Goal: Download file/media

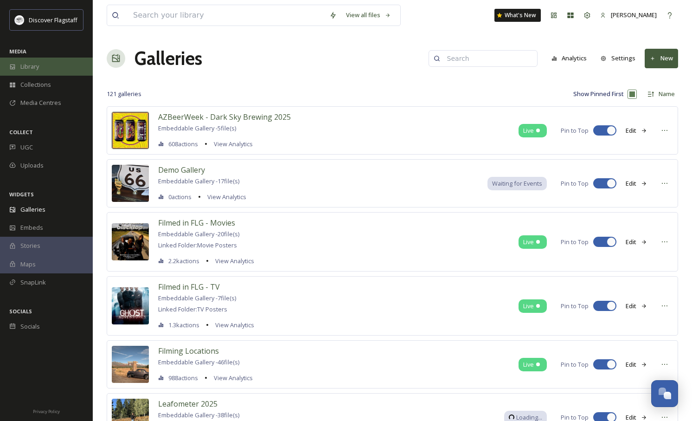
click at [46, 67] on div "Library" at bounding box center [46, 67] width 93 height 18
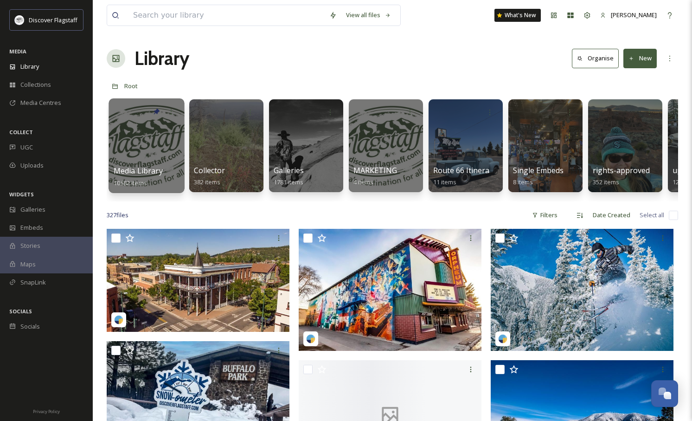
click at [148, 152] on div at bounding box center [147, 145] width 76 height 95
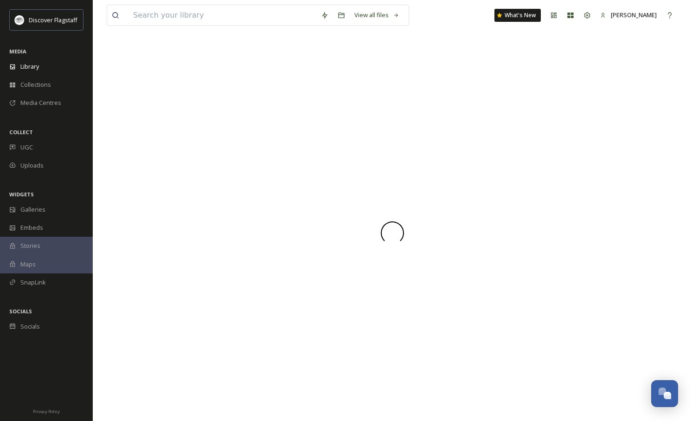
click at [148, 152] on div at bounding box center [393, 233] width 572 height 376
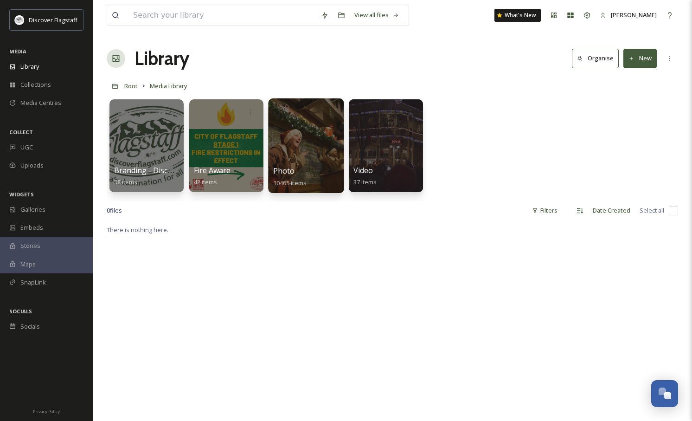
click at [296, 163] on div at bounding box center [306, 145] width 76 height 95
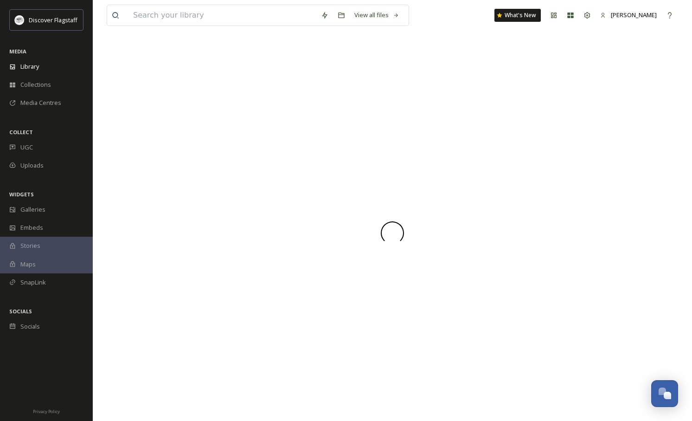
click at [296, 163] on div at bounding box center [393, 233] width 572 height 376
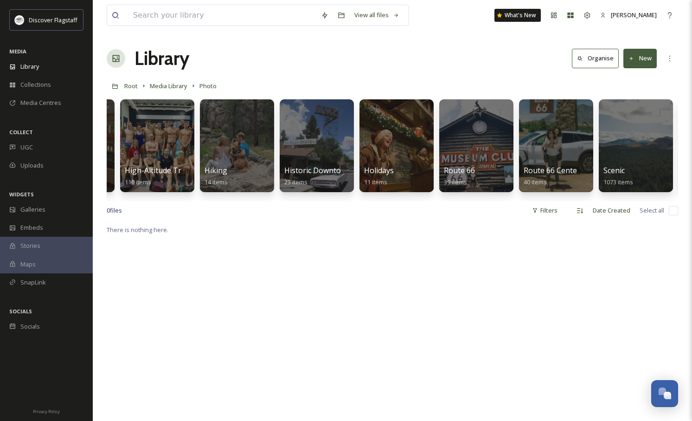
scroll to position [0, 945]
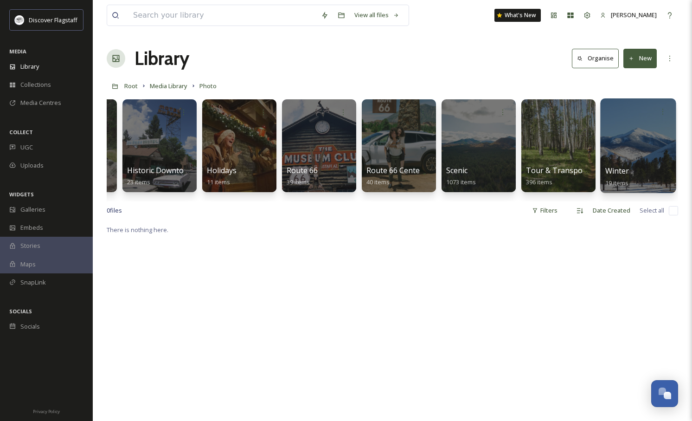
click at [633, 174] on div "Winter 19 items" at bounding box center [639, 176] width 66 height 23
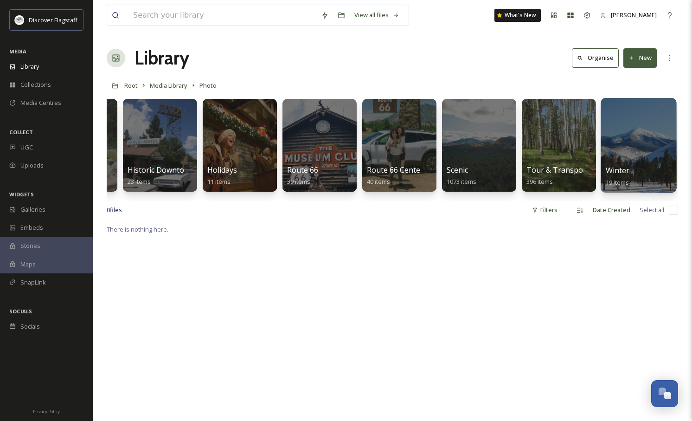
scroll to position [1, 0]
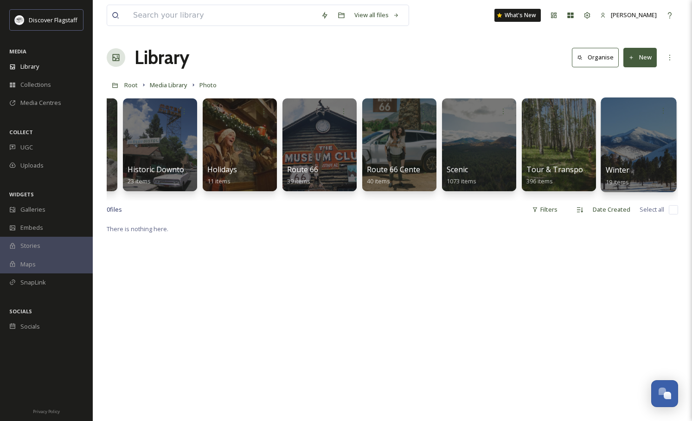
click at [625, 174] on span "Winter" at bounding box center [618, 170] width 24 height 10
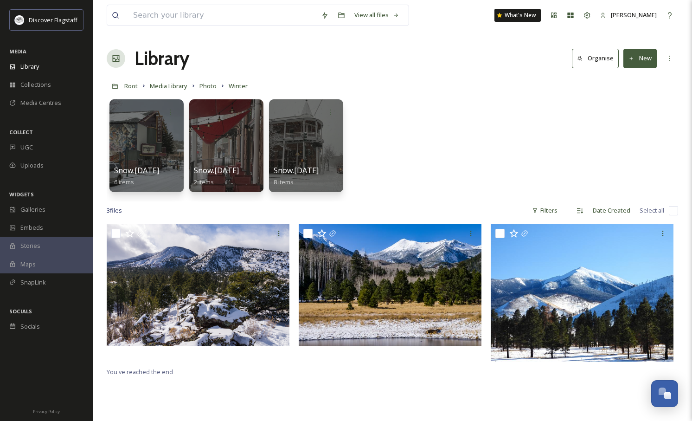
click at [530, 135] on div "Snow.[DATE] 6 items Snow.[DATE] 2 items Snow.[DATE] 8 items" at bounding box center [393, 148] width 572 height 107
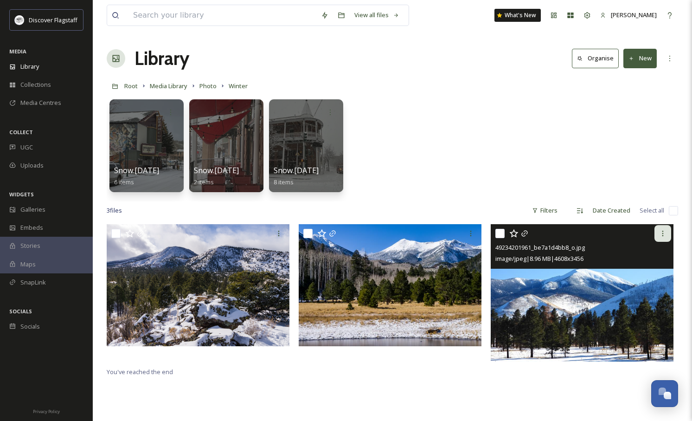
click at [664, 235] on icon at bounding box center [662, 233] width 7 height 7
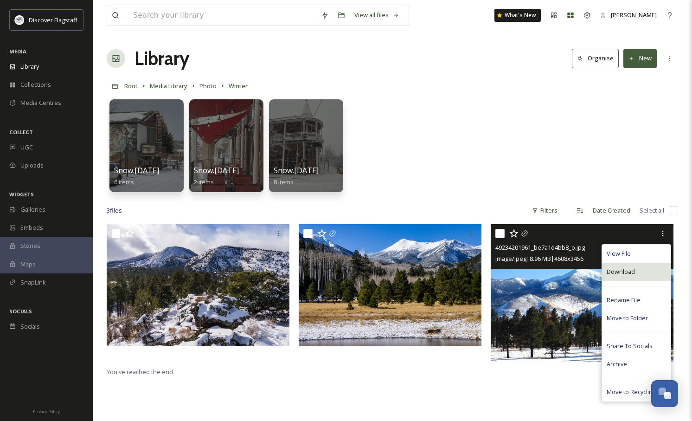
click at [630, 271] on span "Download" at bounding box center [621, 271] width 28 height 9
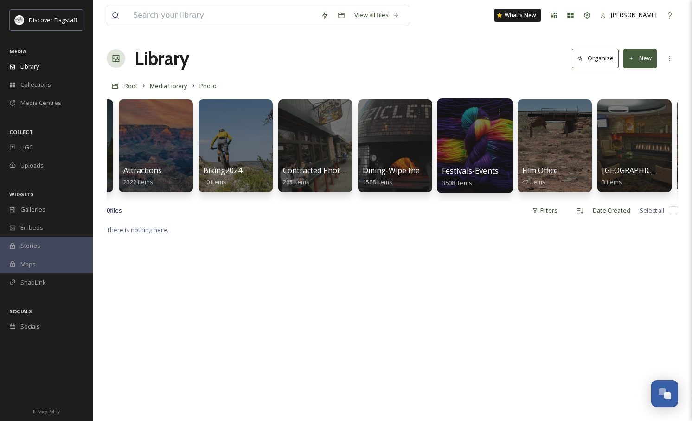
scroll to position [0, 945]
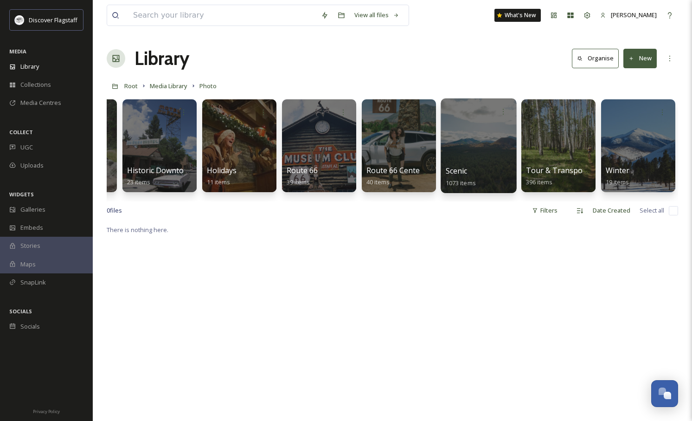
click at [470, 148] on div at bounding box center [479, 145] width 76 height 95
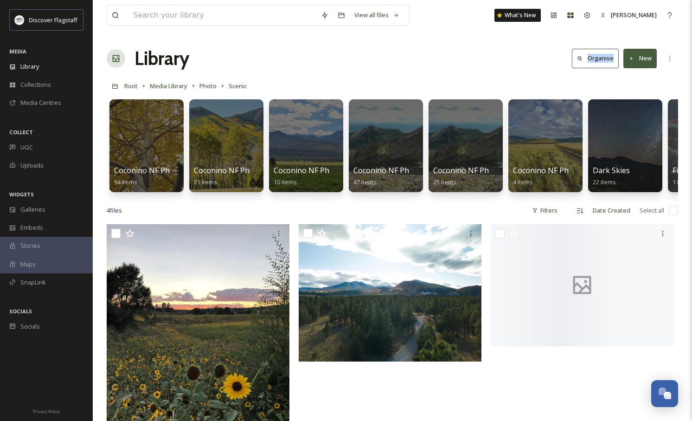
click at [409, 59] on div "Library Organise New" at bounding box center [393, 59] width 572 height 28
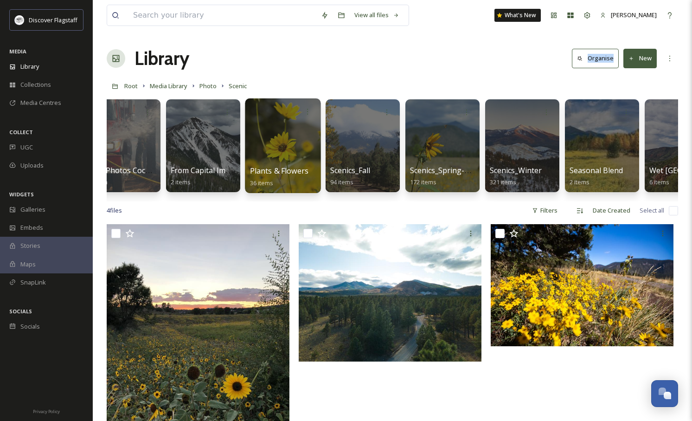
scroll to position [0, 583]
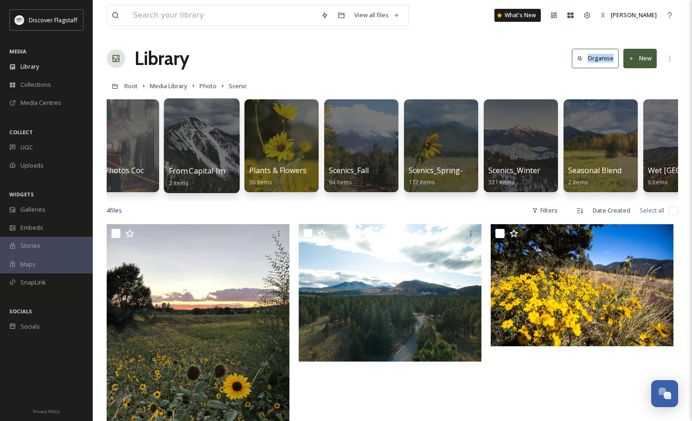
click at [180, 138] on div at bounding box center [202, 145] width 76 height 95
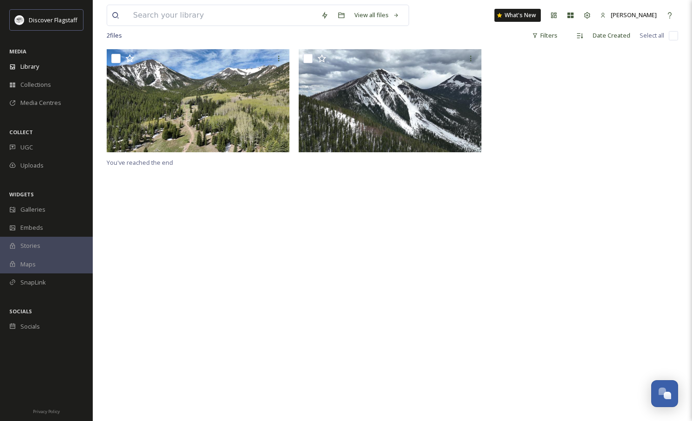
scroll to position [87, 0]
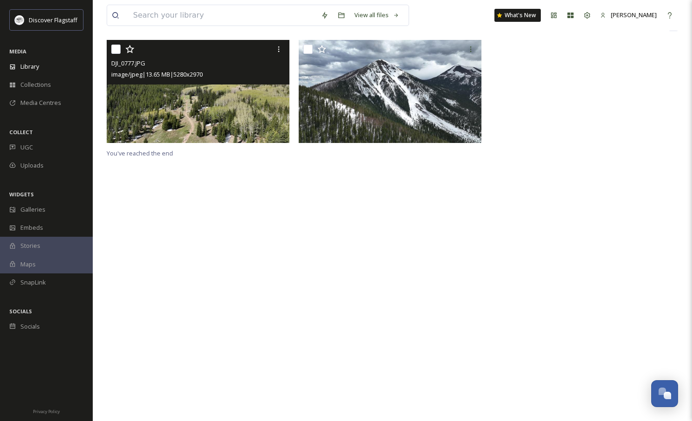
click at [258, 226] on div "DJI_0777.JPG image/jpeg | 13.65 MB | 5280 x 2970 You've reached the end" at bounding box center [393, 250] width 572 height 421
